Goal: Information Seeking & Learning: Check status

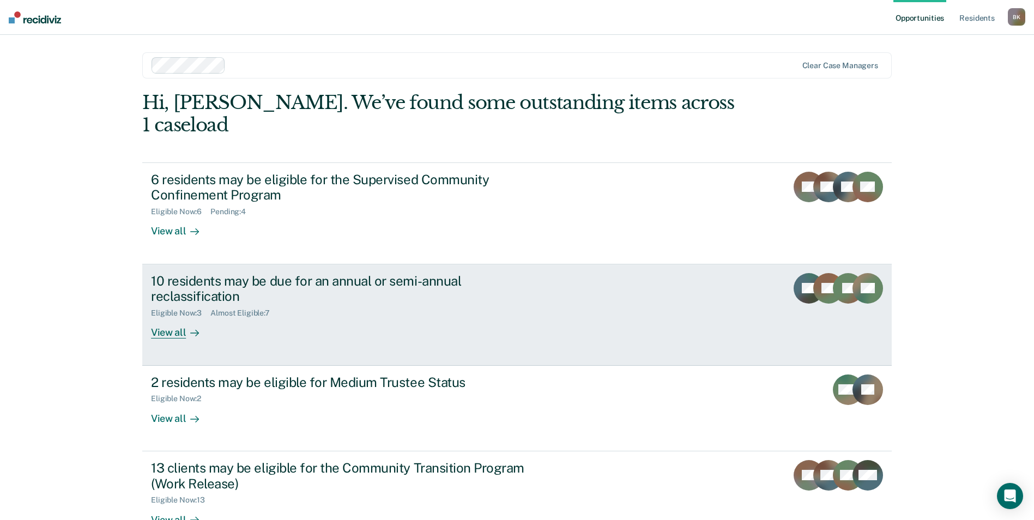
click at [205, 273] on div "10 residents may be due for an annual or semi-annual reclassification" at bounding box center [342, 289] width 383 height 32
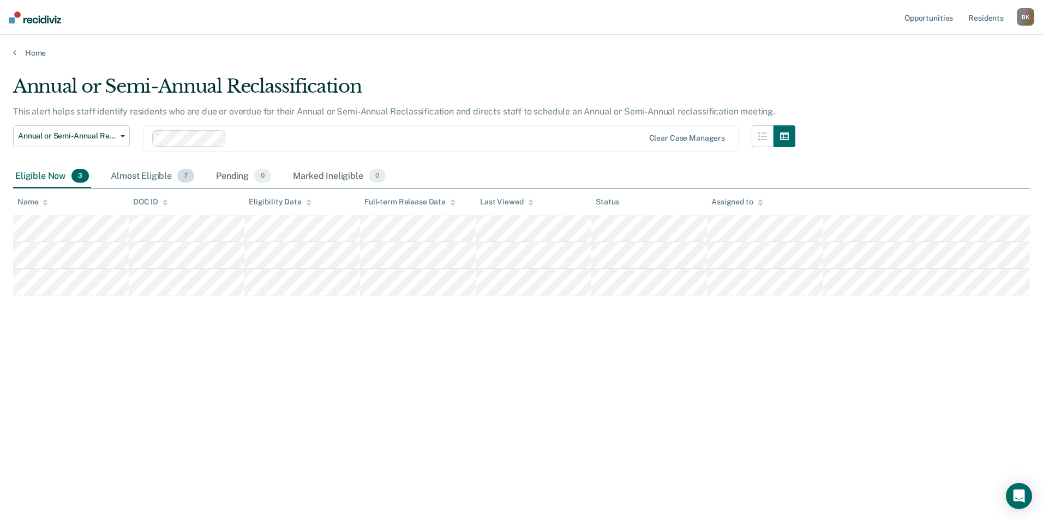
click at [134, 175] on div "Almost Eligible 7" at bounding box center [153, 177] width 88 height 24
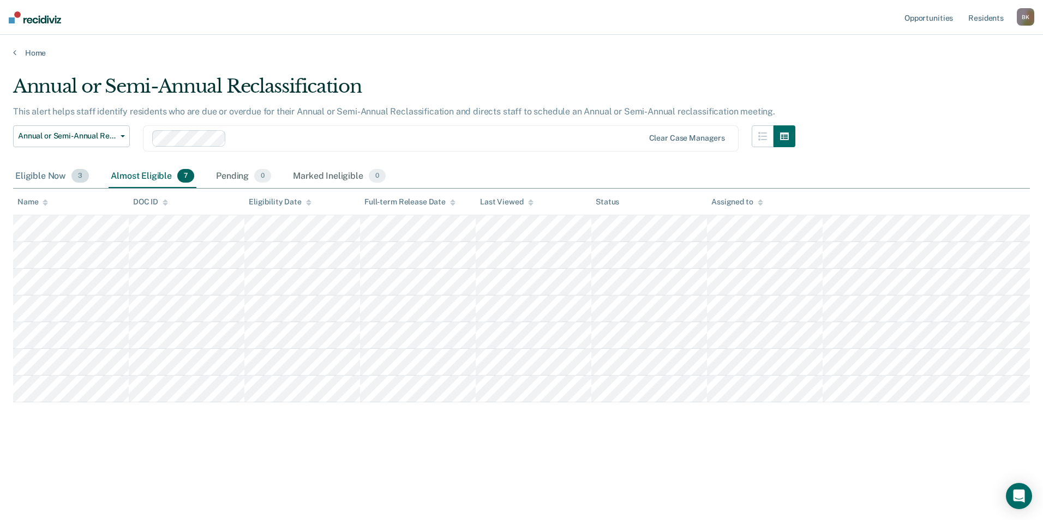
click at [45, 177] on div "Eligible Now 3" at bounding box center [52, 177] width 78 height 24
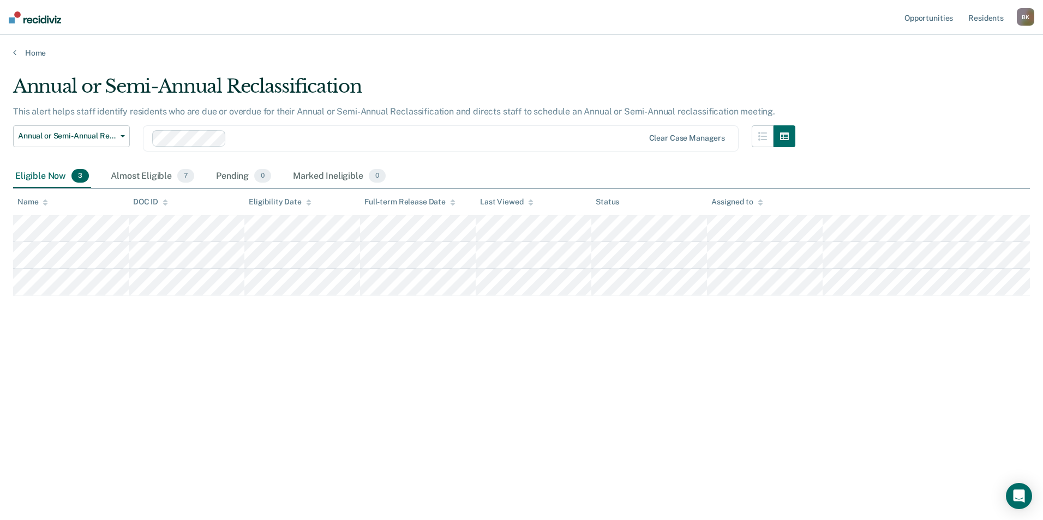
click at [33, 176] on div "Eligible Now 3" at bounding box center [52, 177] width 78 height 24
click at [148, 174] on div "Almost Eligible 7" at bounding box center [153, 177] width 88 height 24
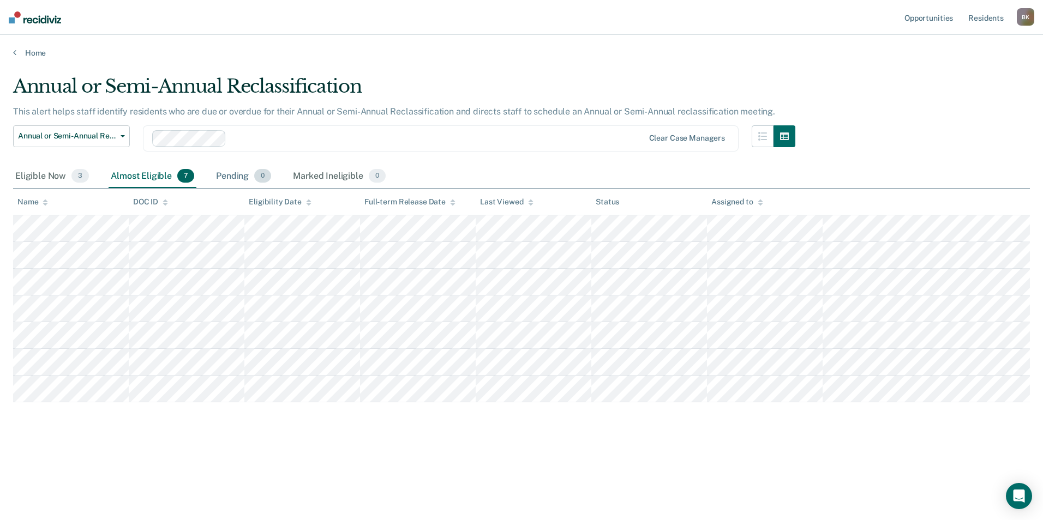
click at [223, 174] on div "Pending 0" at bounding box center [243, 177] width 59 height 24
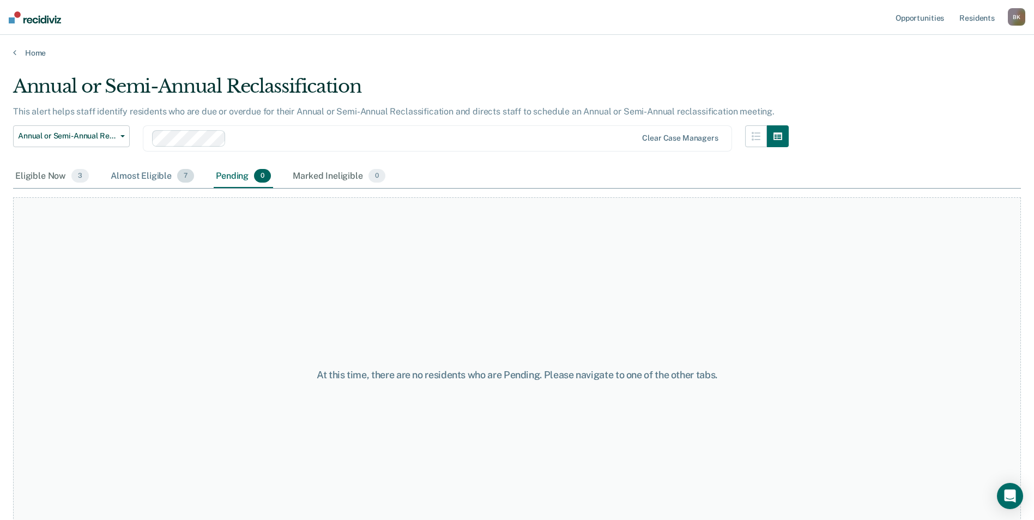
click at [152, 182] on div "Almost Eligible 7" at bounding box center [153, 177] width 88 height 24
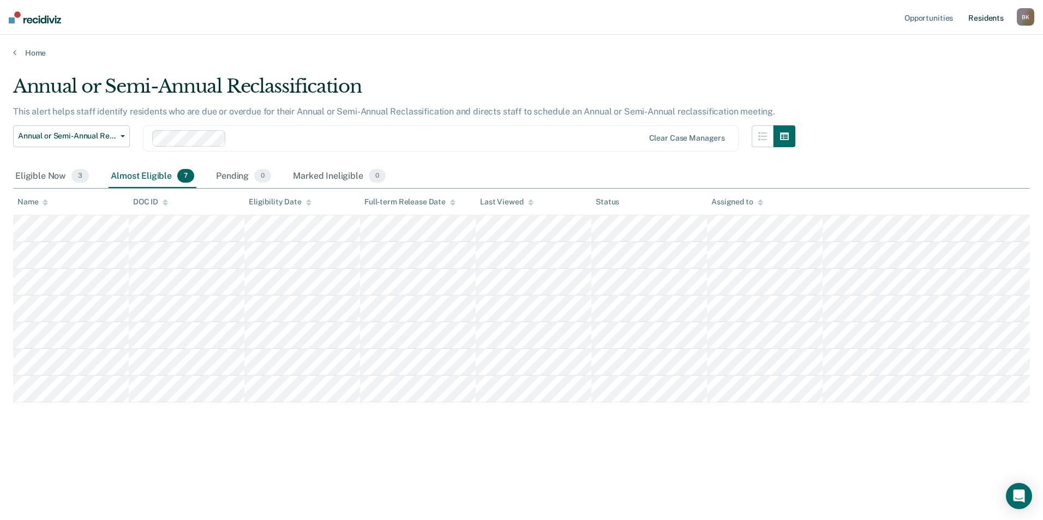
click at [983, 19] on link "Resident s" at bounding box center [986, 17] width 40 height 35
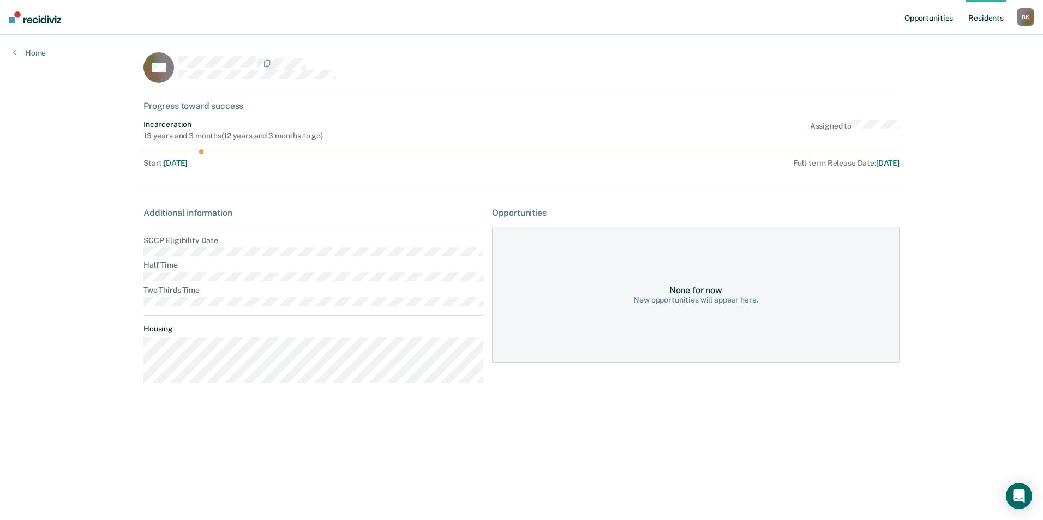
click at [936, 19] on link "Opportunities" at bounding box center [928, 17] width 53 height 35
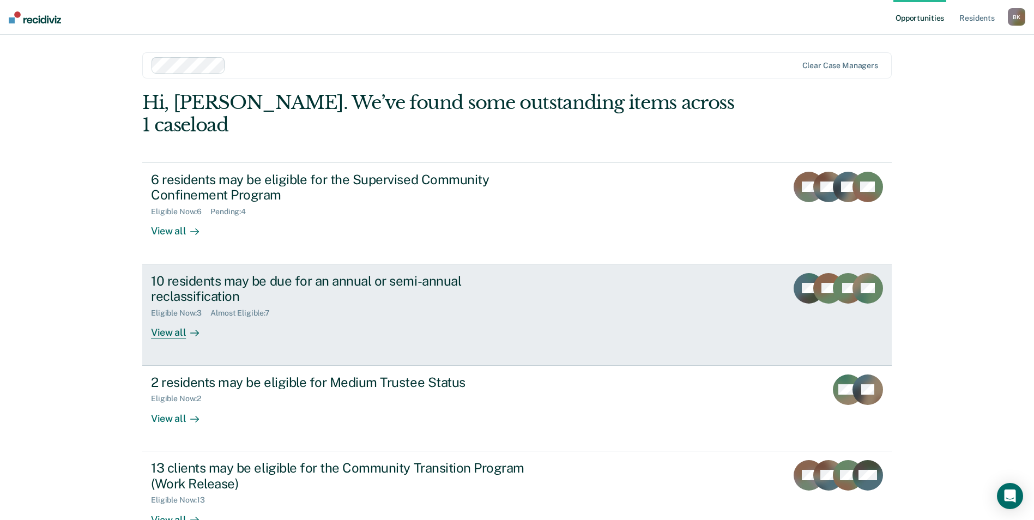
click at [214, 273] on div "10 residents may be due for an annual or semi-annual reclassification" at bounding box center [342, 289] width 383 height 32
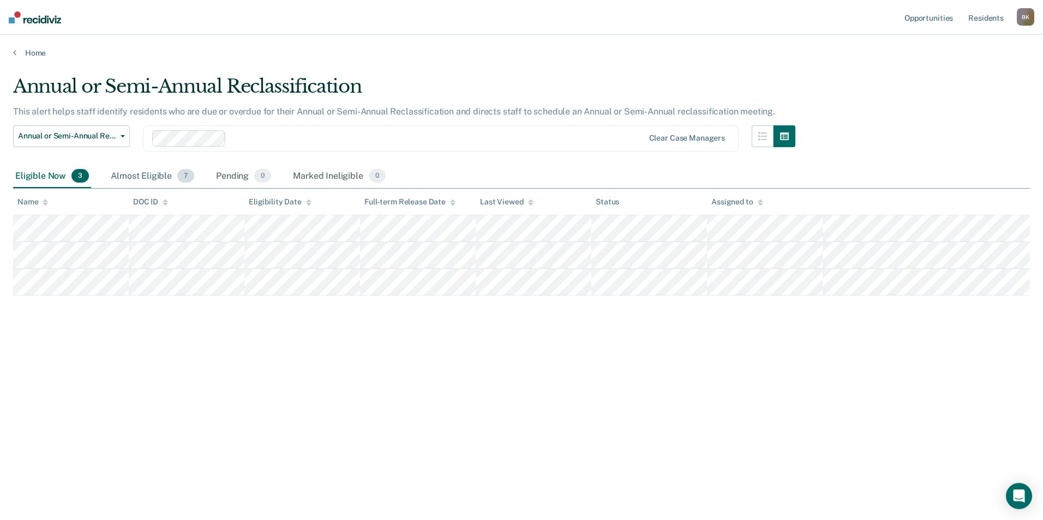
click at [141, 177] on div "Almost Eligible 7" at bounding box center [153, 177] width 88 height 24
click at [1001, 19] on link "Resident s" at bounding box center [986, 17] width 40 height 35
